Goal: Task Accomplishment & Management: Manage account settings

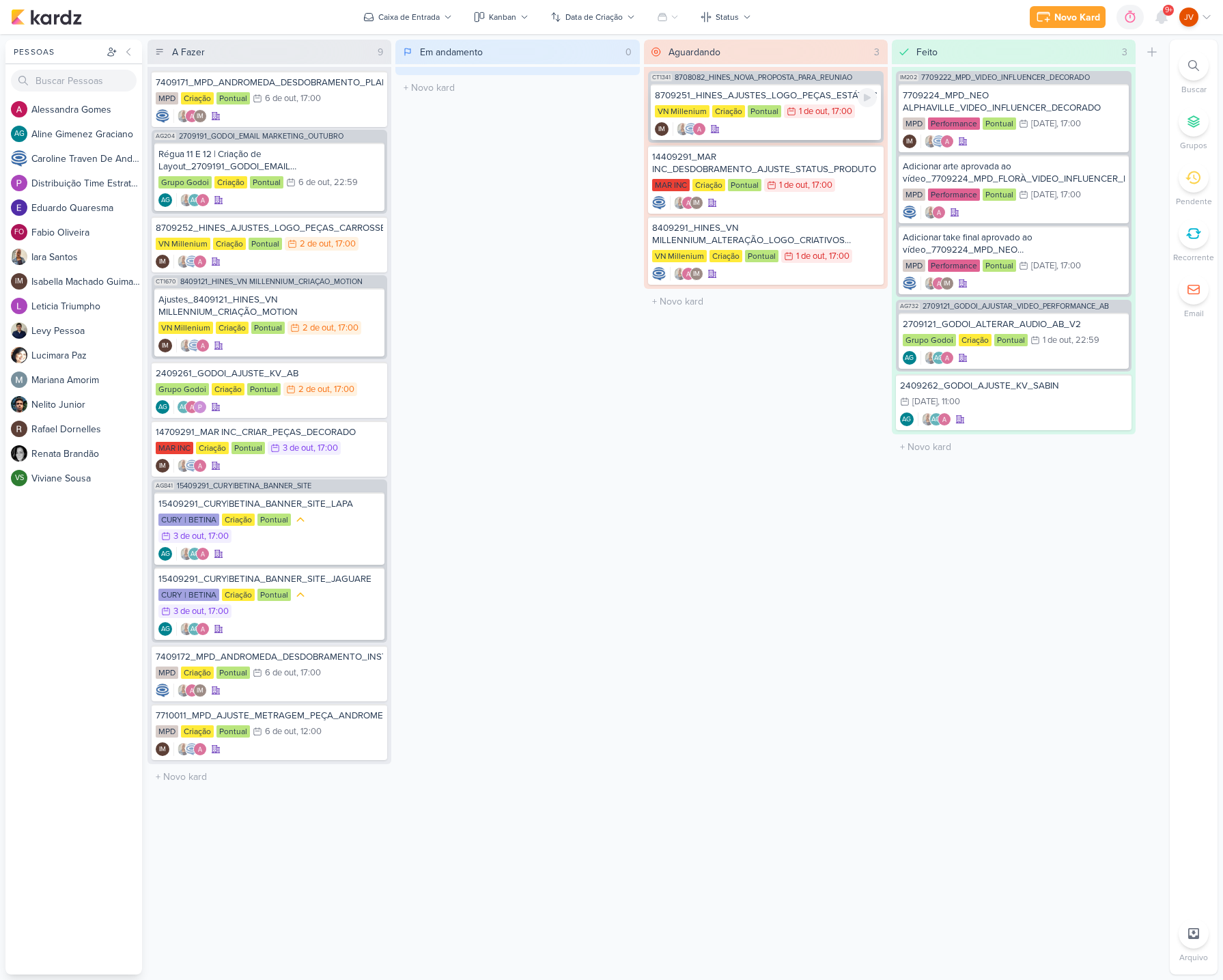
click at [790, 97] on div "8709251_HINES_AJUSTES_LOGO_PEÇAS_ESTÁTICO" at bounding box center [766, 96] width 222 height 13
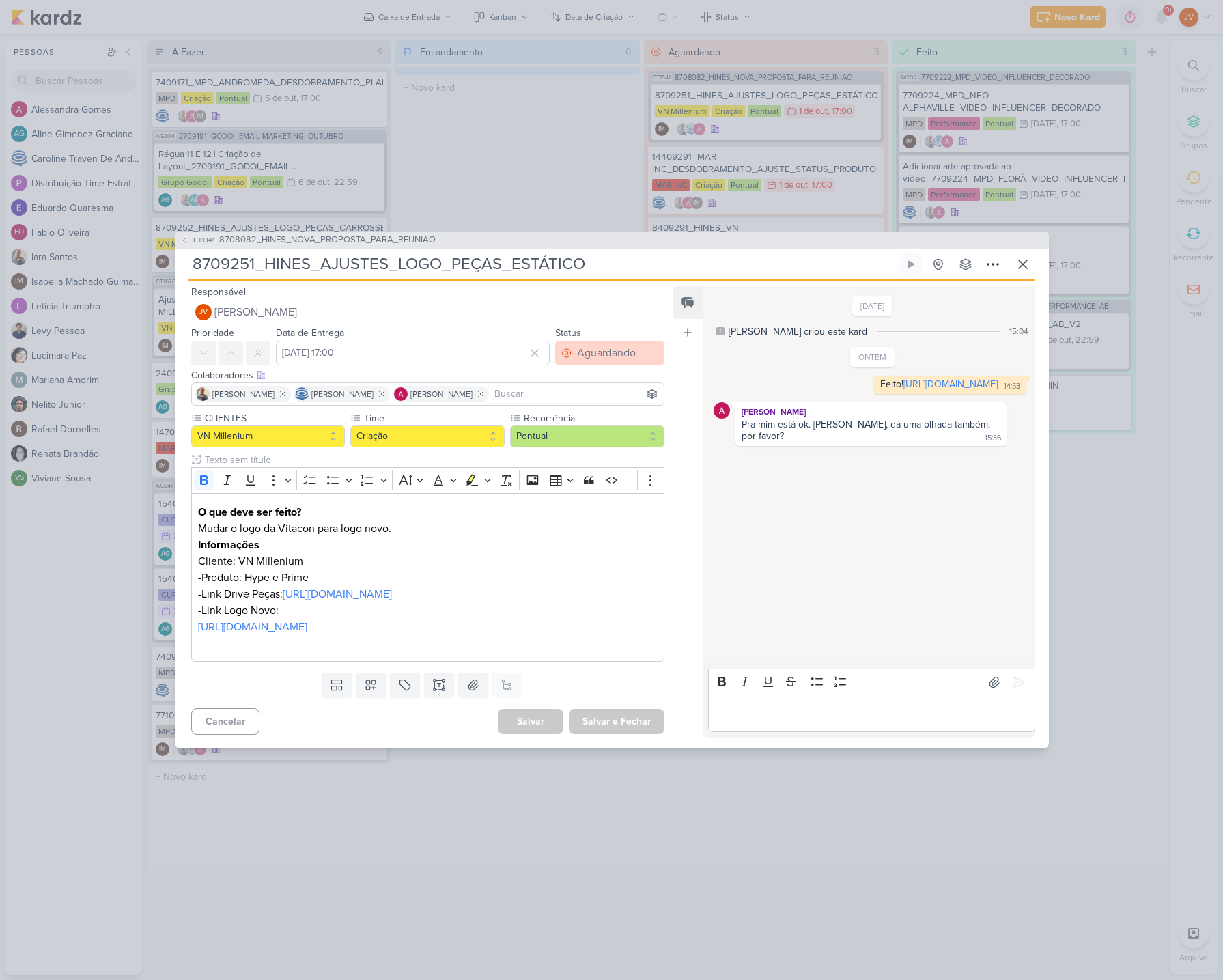
click at [588, 345] on div "Aguardando" at bounding box center [607, 353] width 59 height 16
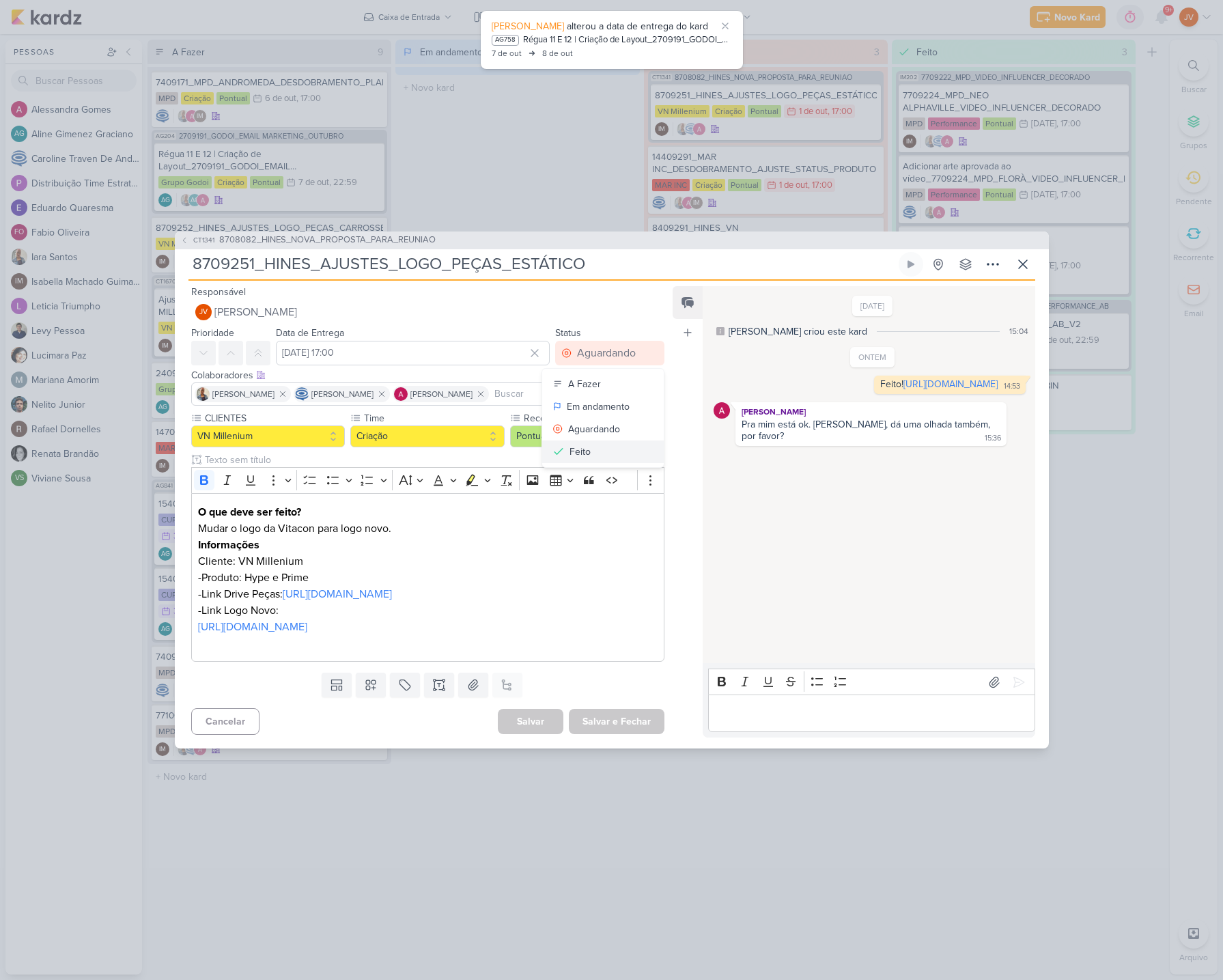
click at [575, 445] on div "Feito" at bounding box center [580, 452] width 21 height 14
click at [603, 734] on button "Salvar e Fechar" at bounding box center [617, 721] width 96 height 25
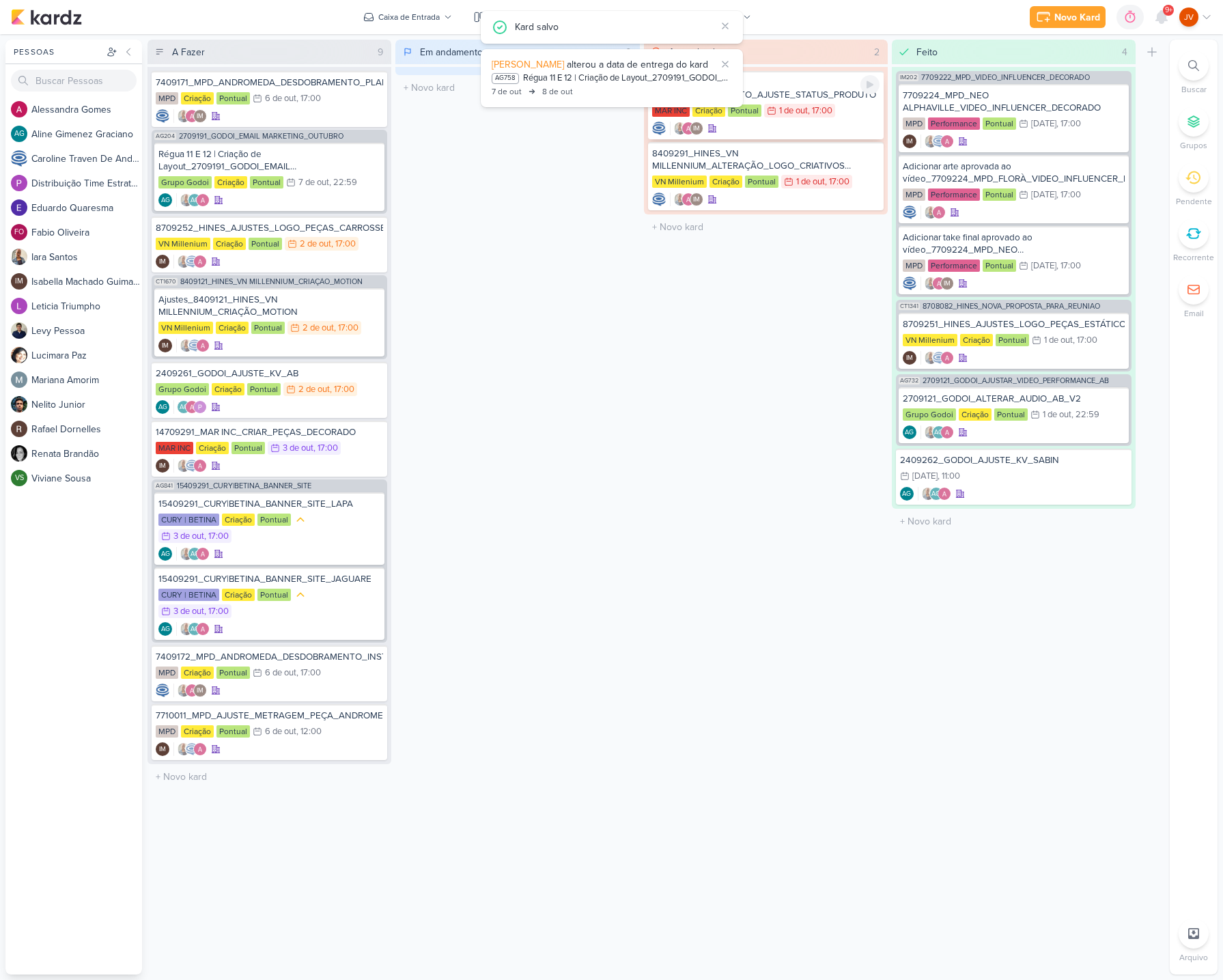
click at [816, 96] on div "14409291_MAR INC_DESDOBRAMENTO_AJUSTE_STATUS_PRODUTO" at bounding box center [766, 89] width 228 height 25
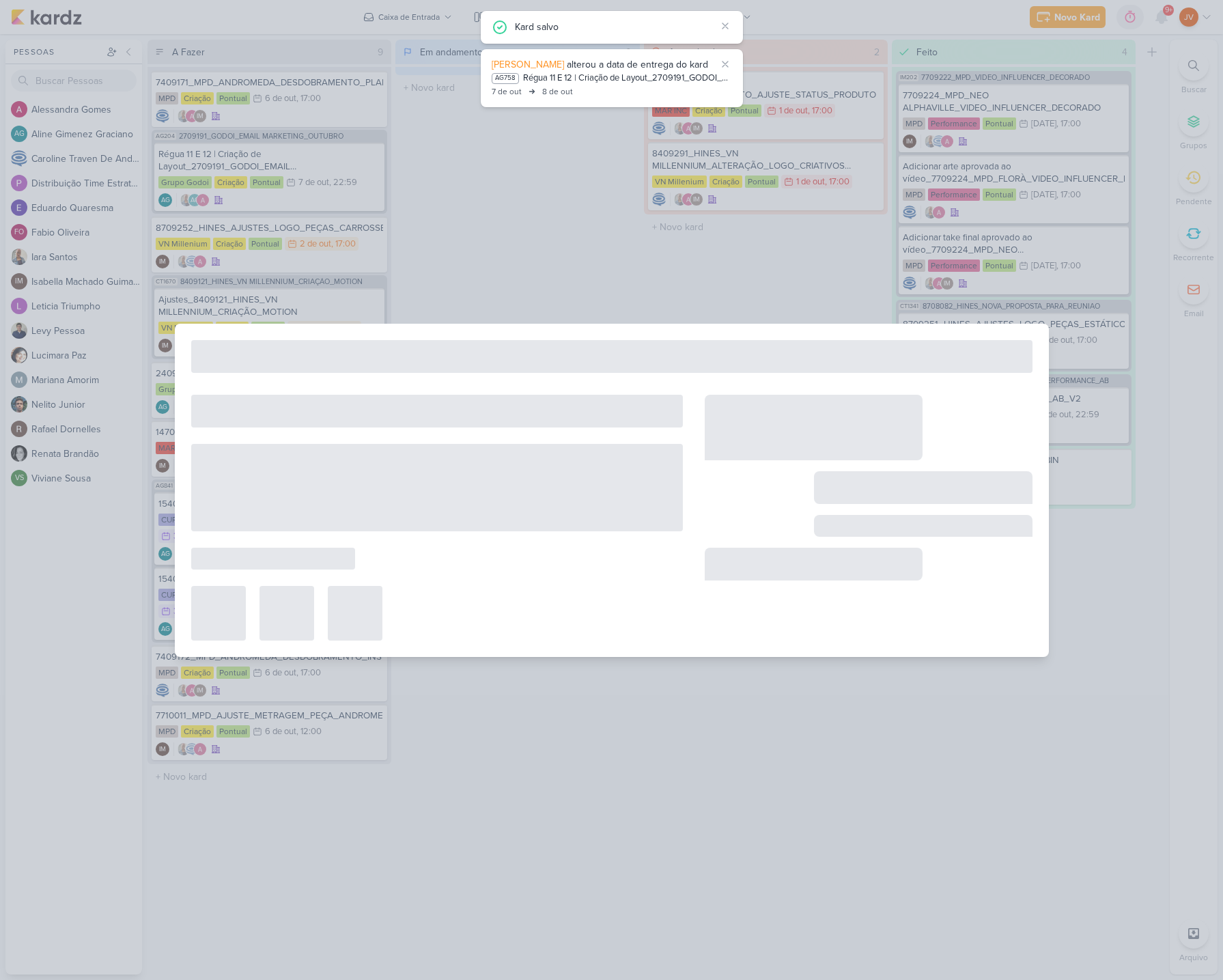
type input "14409291_MAR INC_DESDOBRAMENTO_AJUSTE_STATUS_PRODUTO"
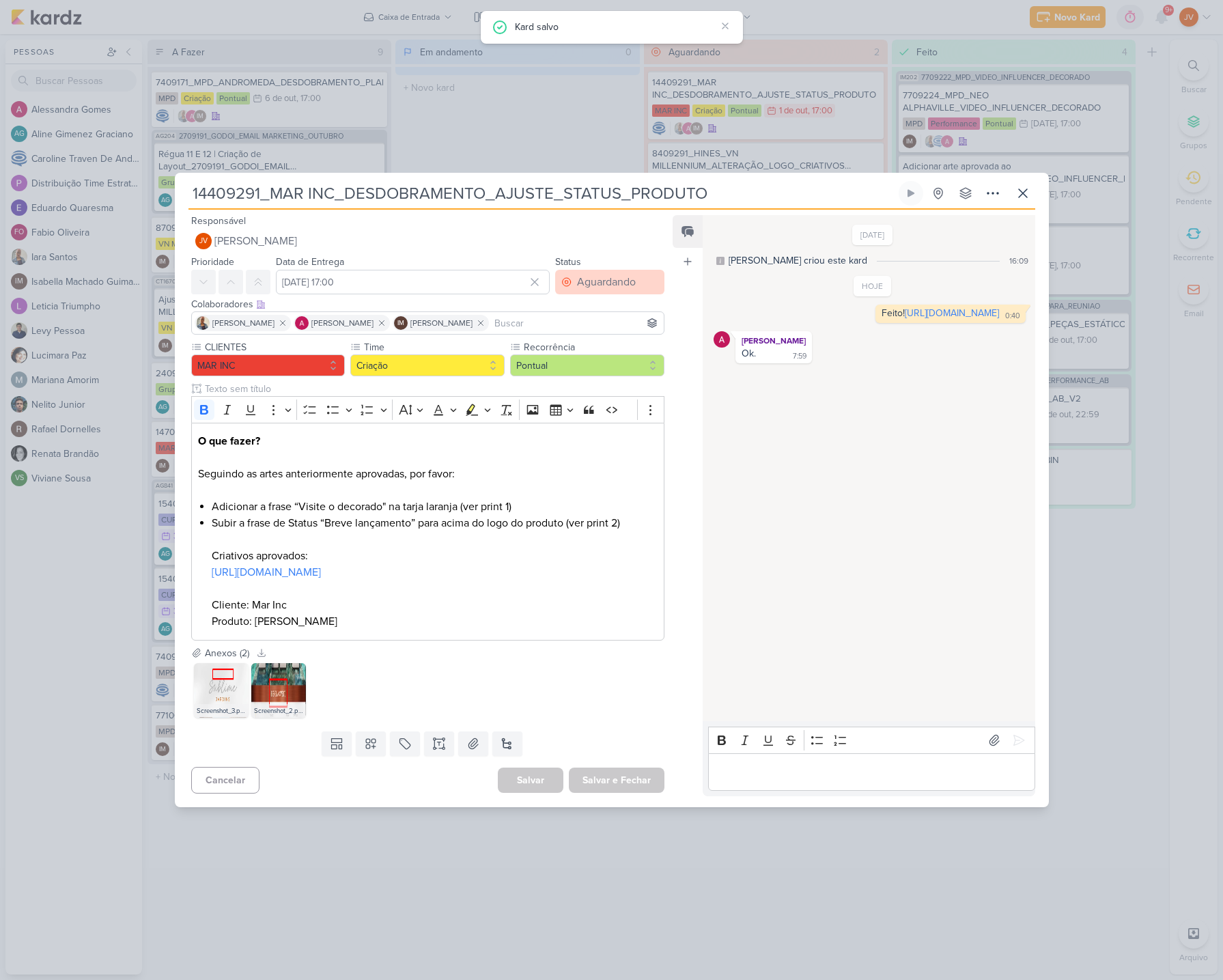
click at [581, 280] on div "Aguardando" at bounding box center [607, 282] width 59 height 16
click at [589, 378] on button "Feito" at bounding box center [603, 381] width 122 height 22
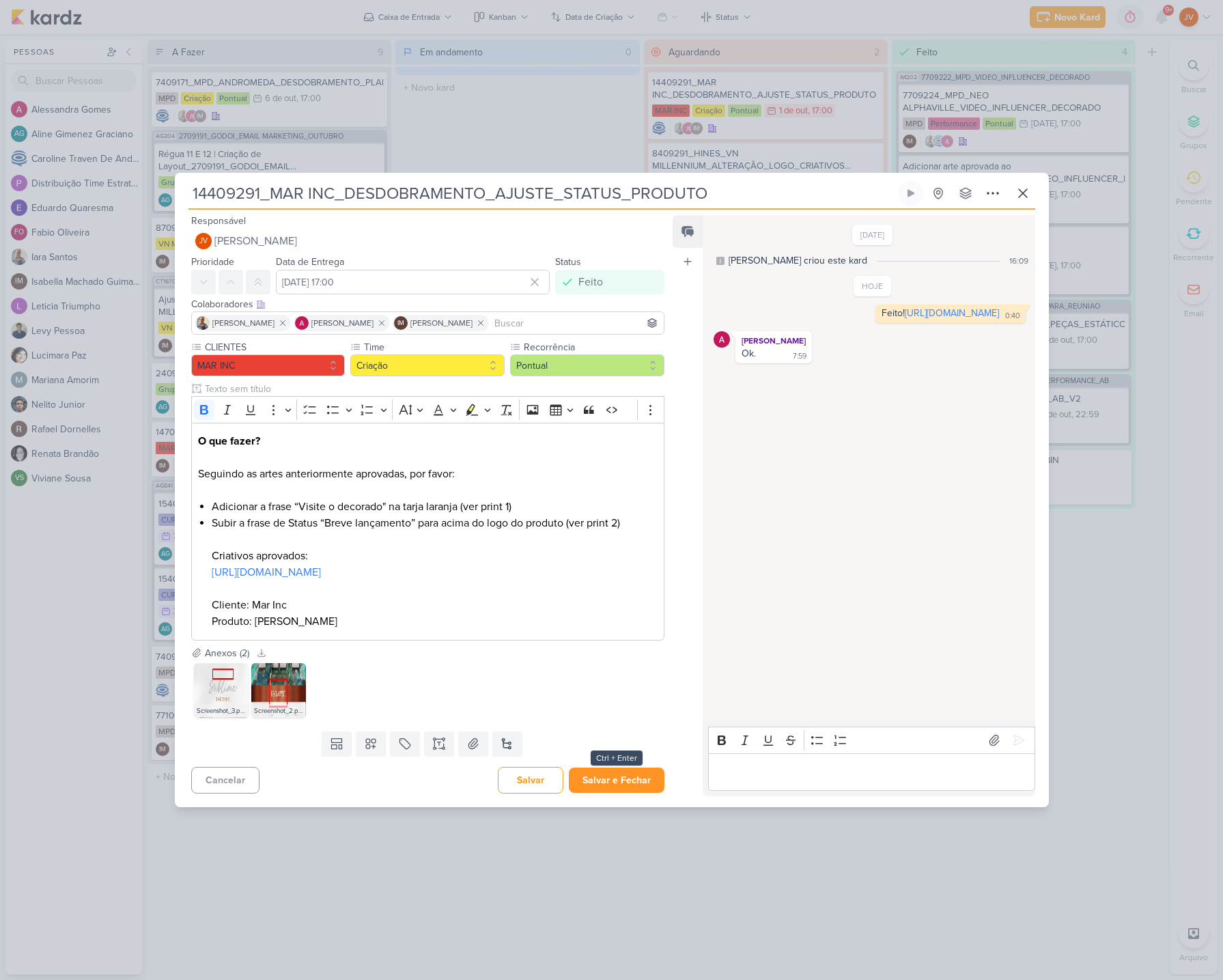
click at [608, 783] on button "Salvar e Fechar" at bounding box center [617, 780] width 96 height 25
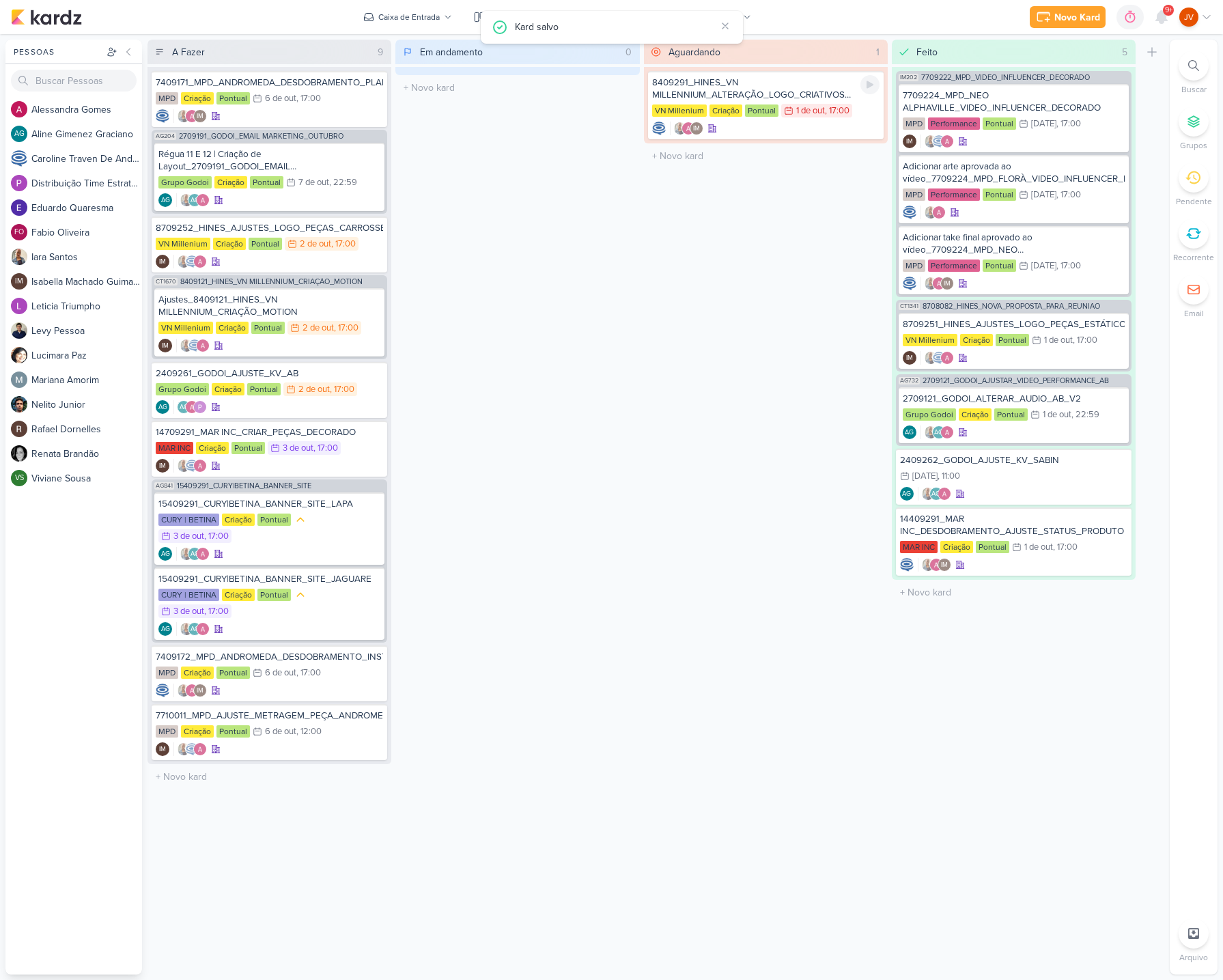
click at [813, 91] on div "8409291_HINES_VN MILLENNIUM_ALTERAÇÃO_LOGO_CRIATIVOS ATIVOS_ESTÁTICO" at bounding box center [766, 89] width 228 height 25
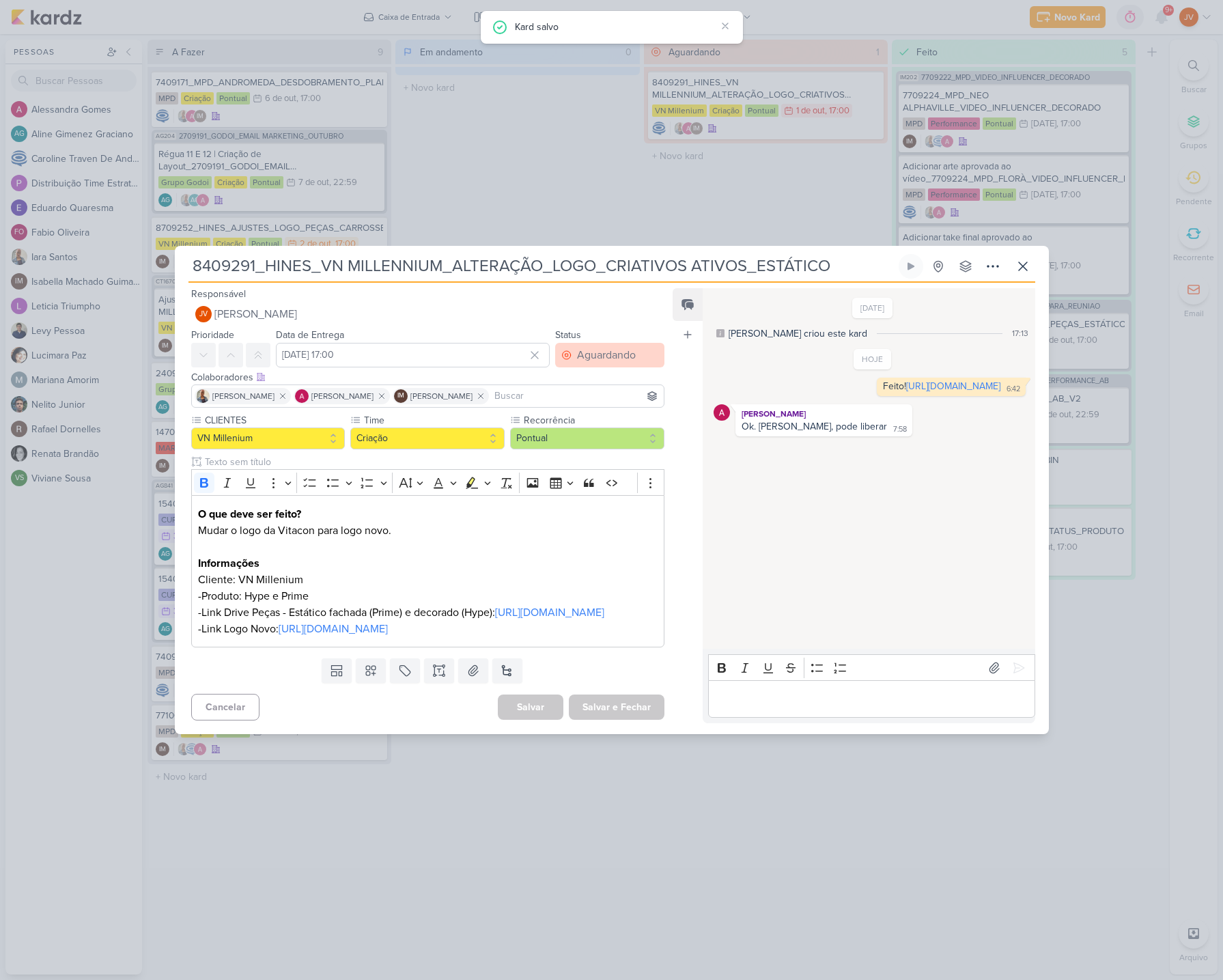
click at [604, 347] on div "Aguardando" at bounding box center [607, 355] width 59 height 16
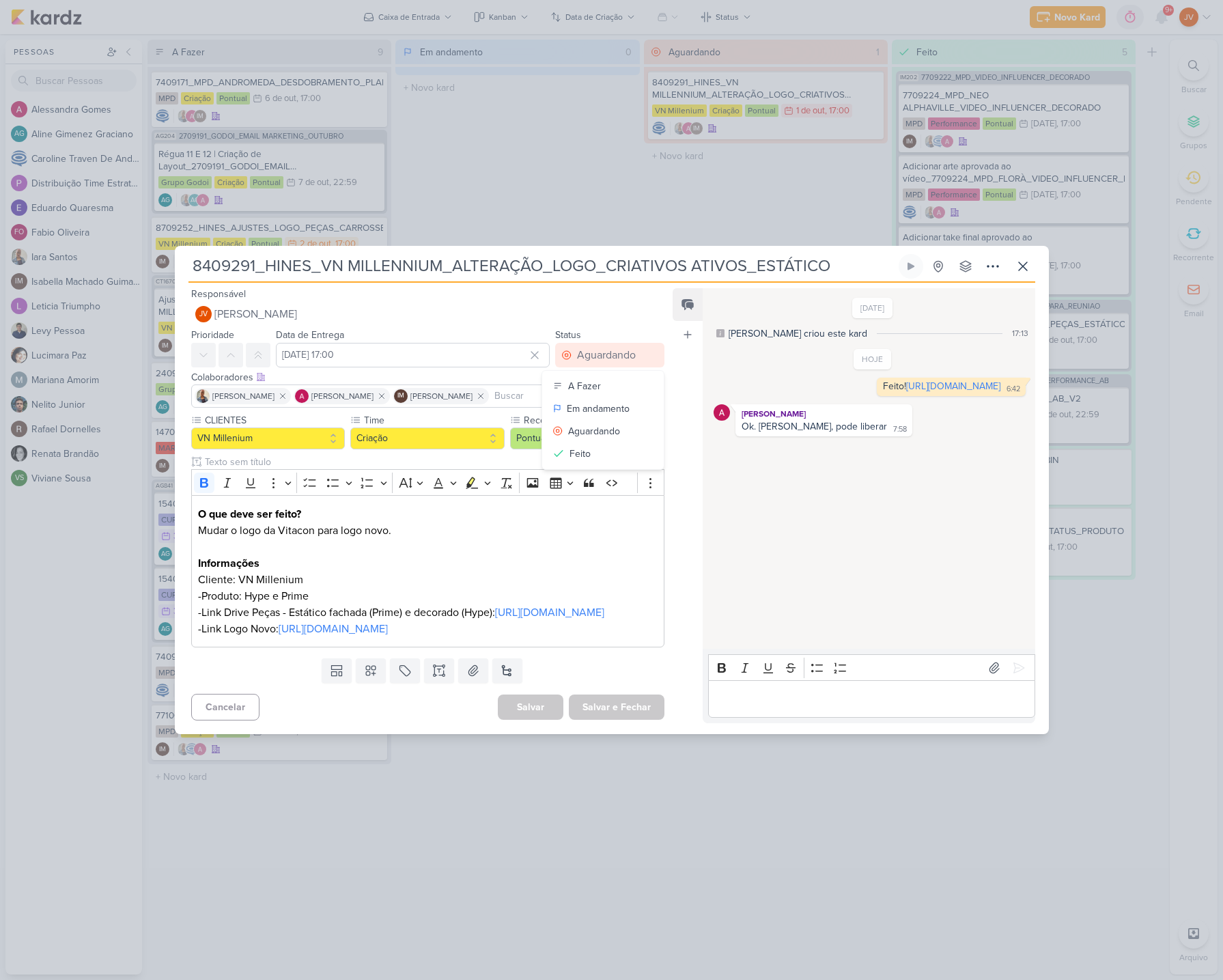
drag, startPoint x: 579, startPoint y: 436, endPoint x: 575, endPoint y: 447, distance: 11.7
click at [579, 447] on div "Feito" at bounding box center [580, 454] width 21 height 14
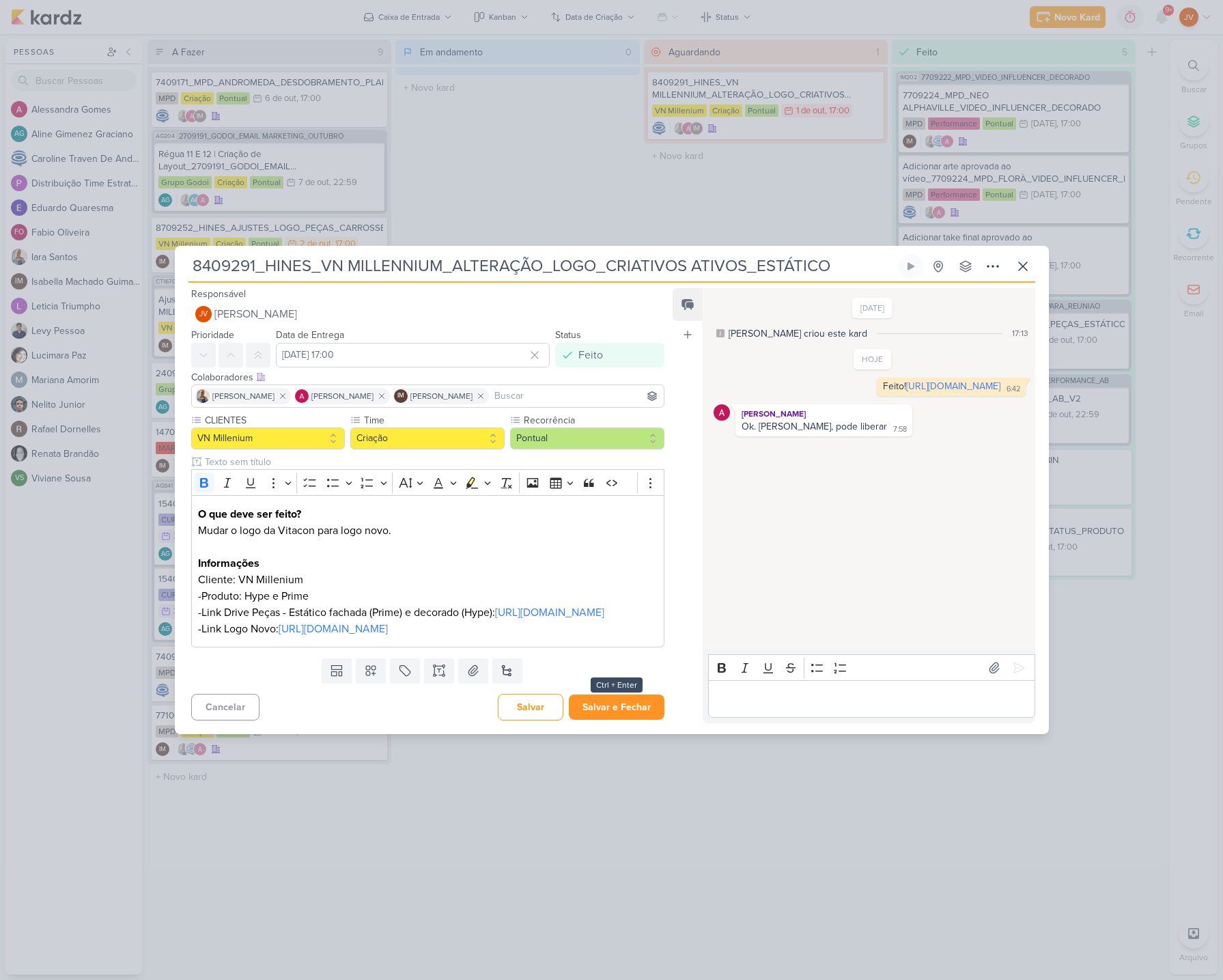
click at [593, 720] on button "Salvar e Fechar" at bounding box center [617, 707] width 96 height 25
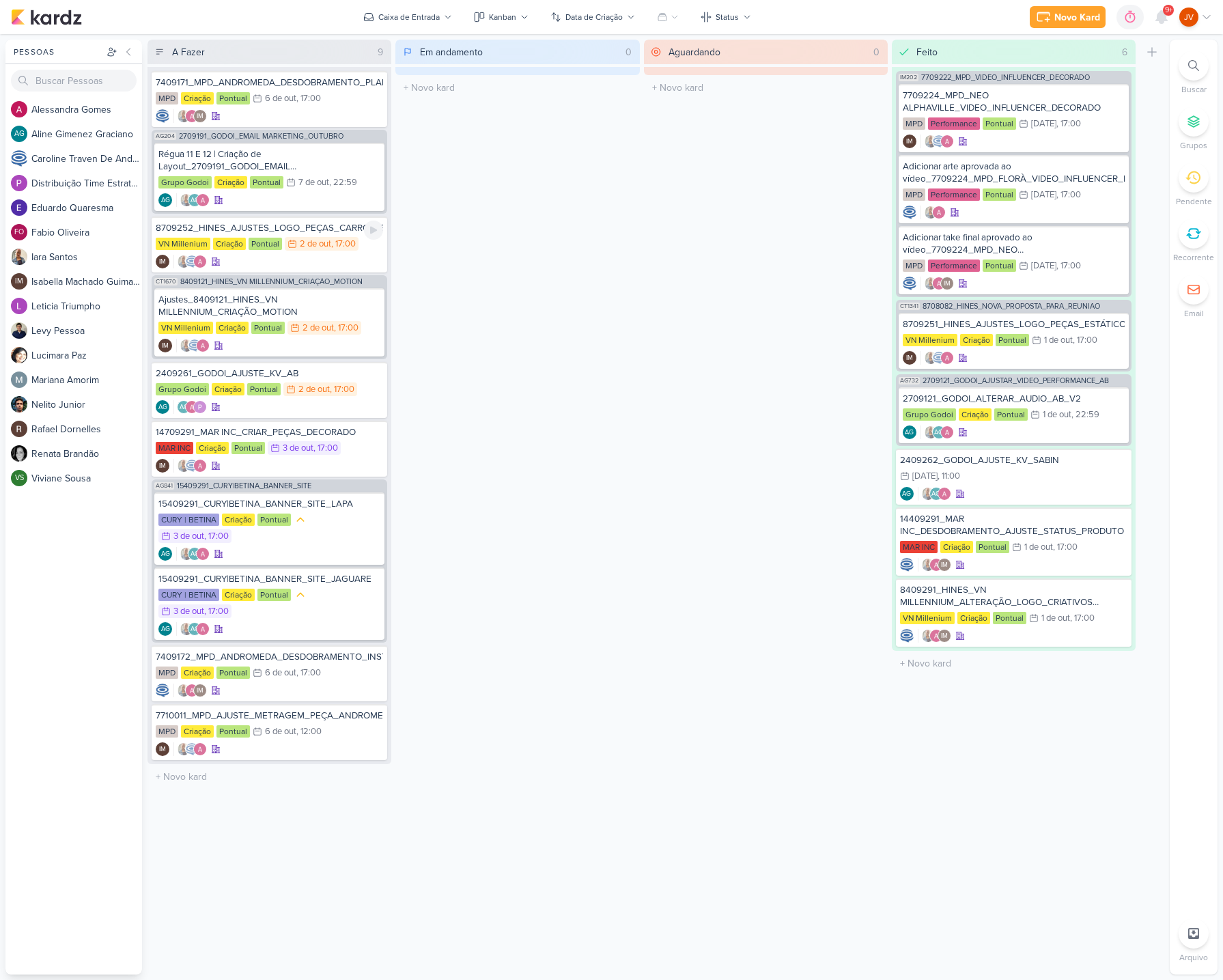
click at [292, 231] on div "8709252_HINES_AJUSTES_LOGO_PEÇAS_CARROSSEL" at bounding box center [270, 228] width 228 height 13
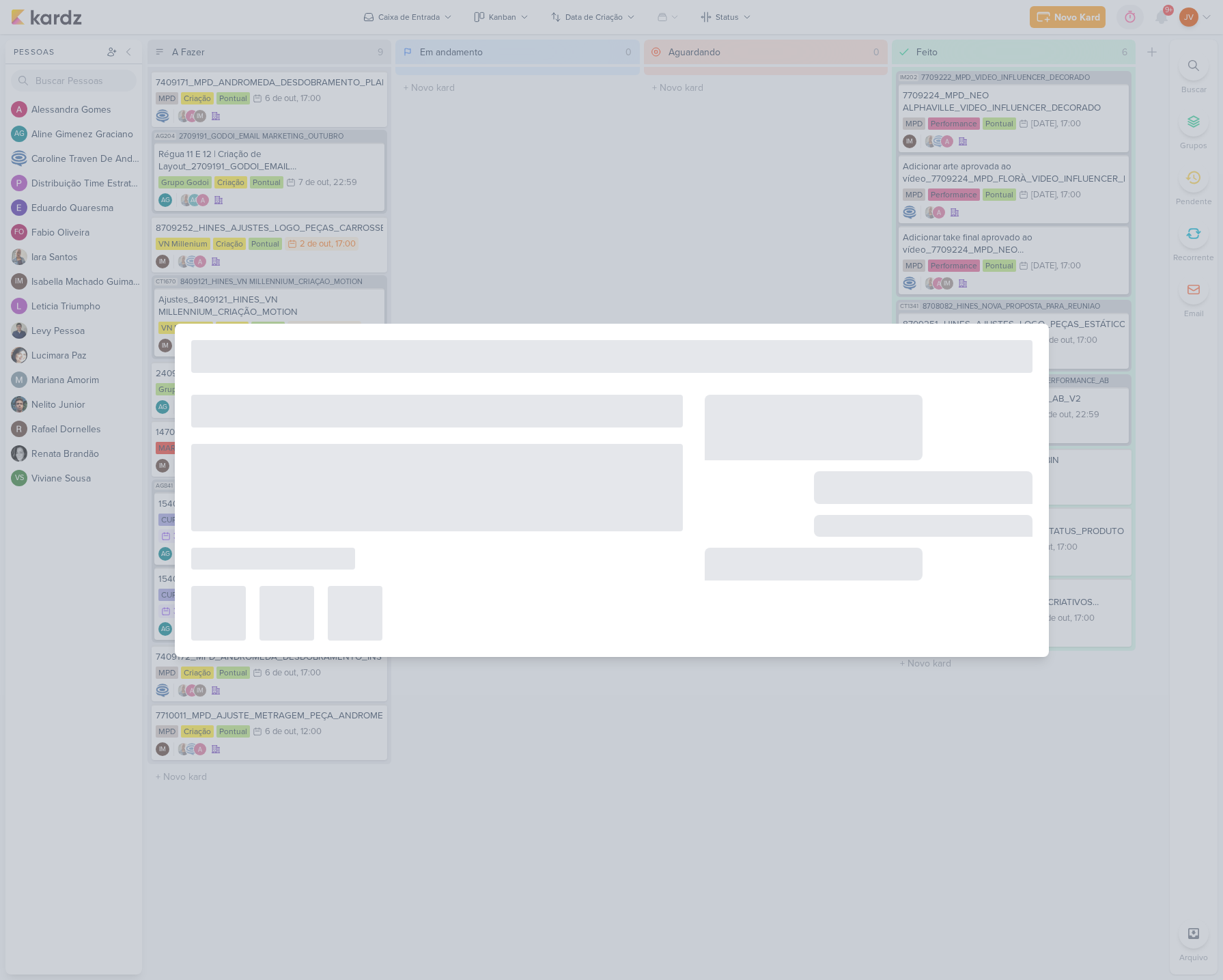
type input "8709252_HINES_AJUSTES_LOGO_PEÇAS_CARROSSEL"
type input "[DATE] 17:00"
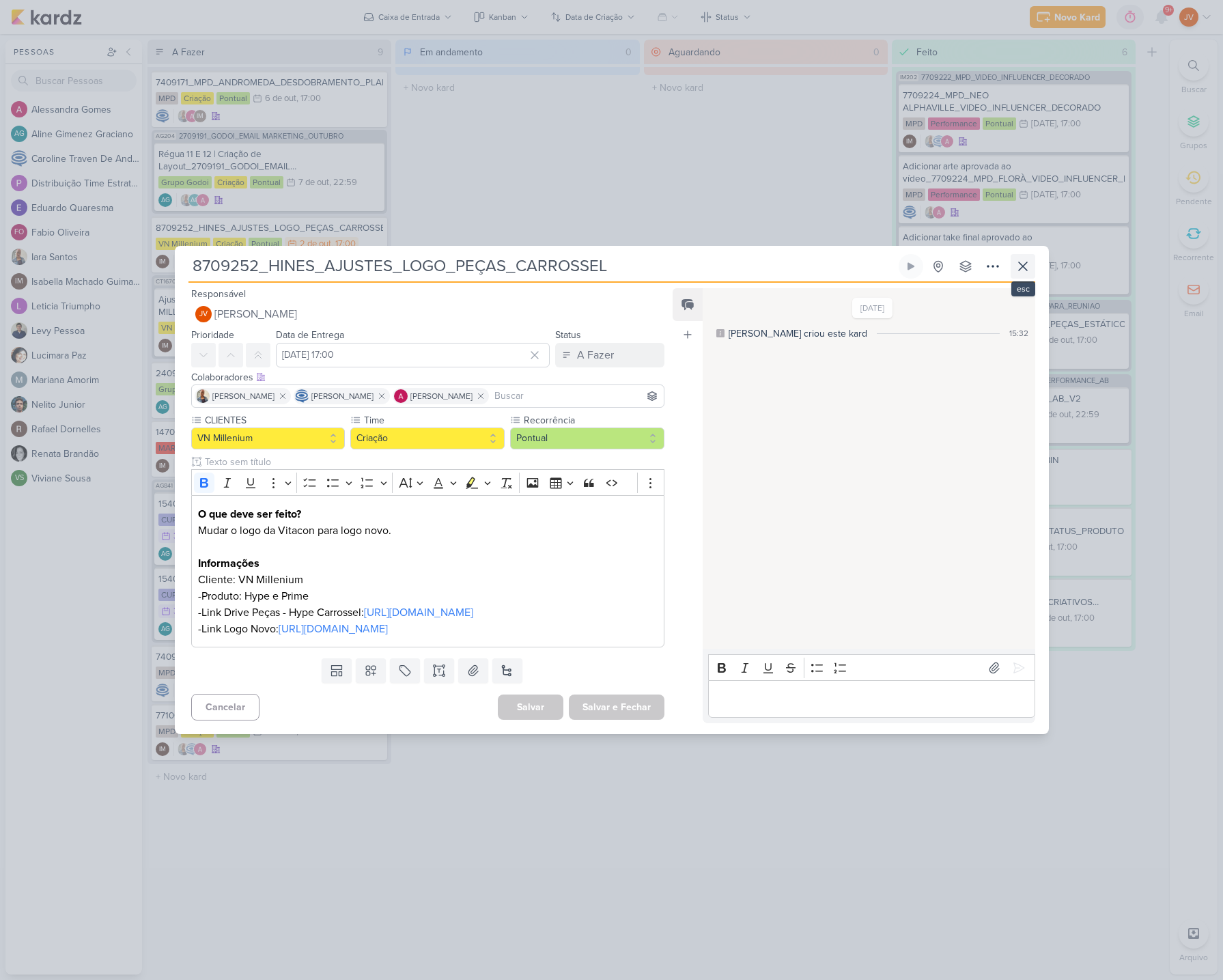
click at [1021, 262] on icon at bounding box center [1023, 266] width 8 height 8
